Goal: Navigation & Orientation: Understand site structure

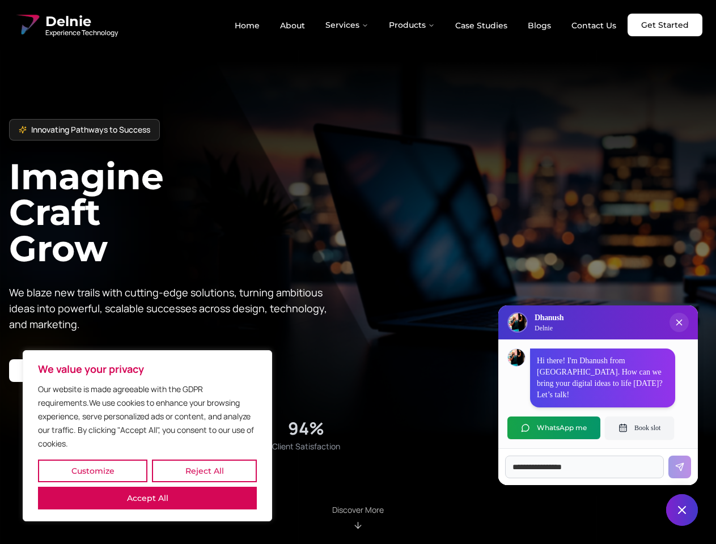
click at [92, 471] on button "Customize" at bounding box center [92, 471] width 109 height 23
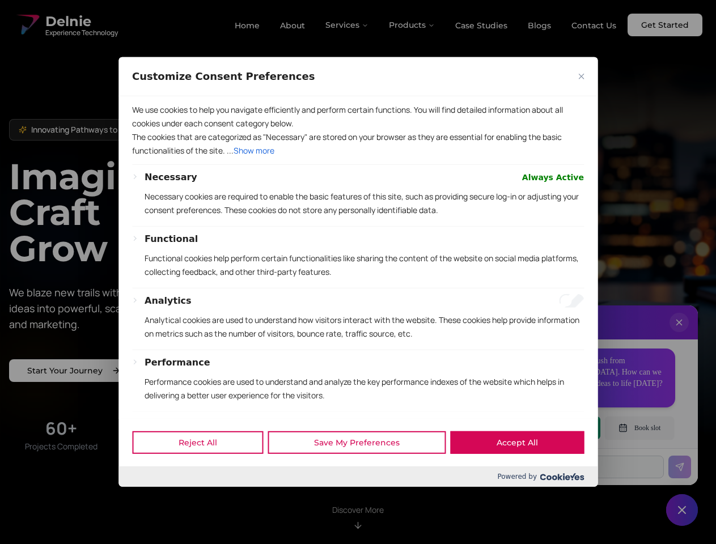
click at [204, 471] on div at bounding box center [358, 272] width 716 height 544
click at [147, 130] on p "We use cookies to help you navigate efficiently and perform certain functions. …" at bounding box center [358, 116] width 452 height 27
click at [358, 272] on div "Necessary Always Active Necessary cookies are required to enable the basic feat…" at bounding box center [358, 346] width 452 height 351
click at [347, 25] on div at bounding box center [358, 272] width 716 height 544
click at [412, 25] on div at bounding box center [358, 272] width 716 height 544
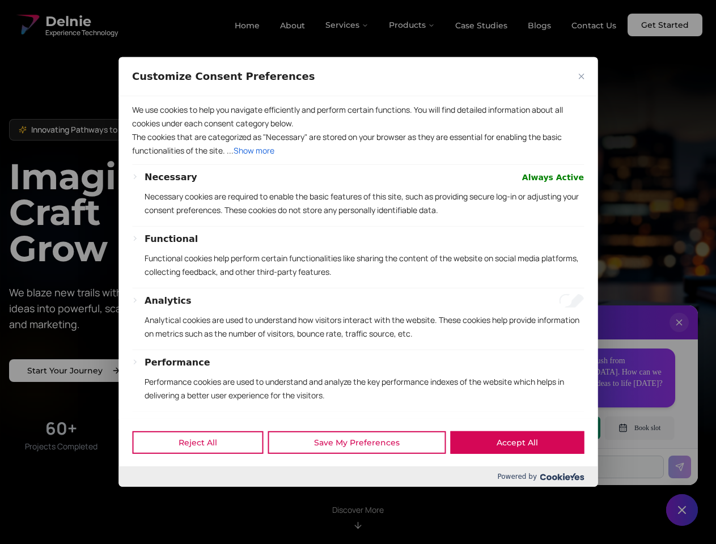
click at [679, 334] on div at bounding box center [358, 272] width 716 height 544
click at [554, 428] on div "Reject All Save My Preferences Accept All" at bounding box center [357, 442] width 479 height 48
click at [639, 428] on div at bounding box center [358, 272] width 716 height 544
click at [682, 510] on div at bounding box center [358, 272] width 716 height 544
